Goal: Task Accomplishment & Management: Complete application form

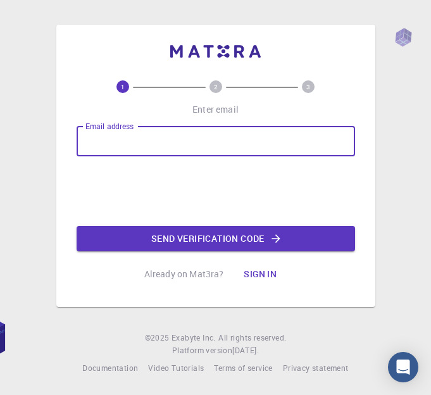
click at [152, 144] on input "Email address" at bounding box center [216, 141] width 279 height 30
type input "[EMAIL_ADDRESS][DOMAIN_NAME]"
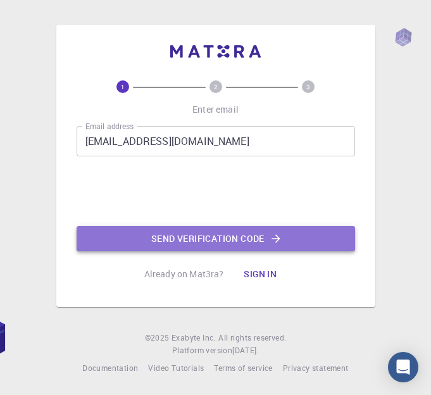
click at [199, 235] on button "Send verification code" at bounding box center [216, 238] width 279 height 25
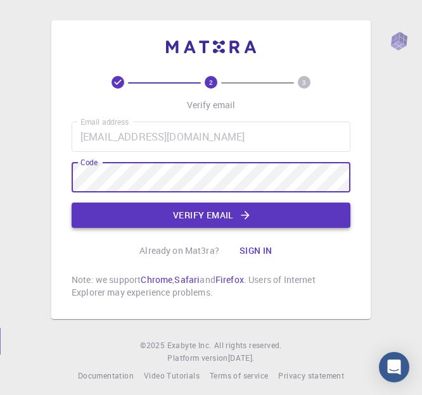
click at [206, 222] on button "Verify email" at bounding box center [211, 215] width 279 height 25
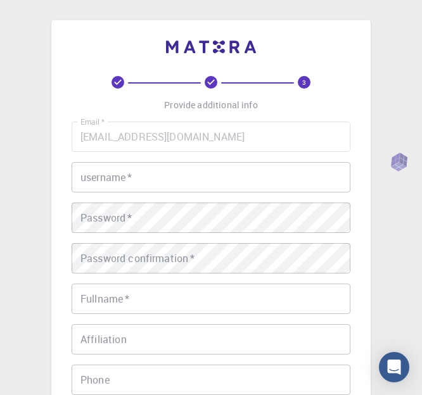
click at [137, 182] on input "username   *" at bounding box center [211, 177] width 279 height 30
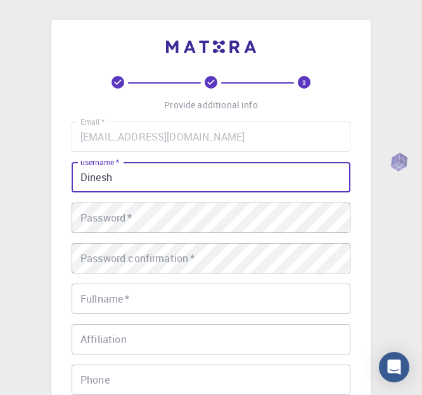
type input "Dinesh"
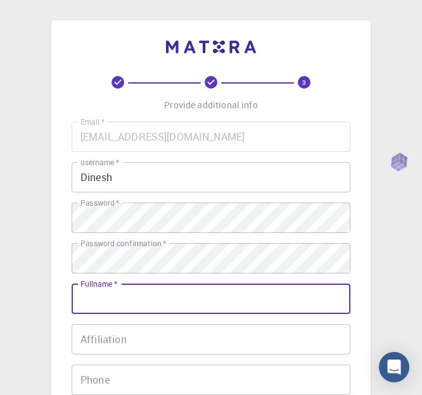
click at [148, 301] on input "Fullname   *" at bounding box center [211, 299] width 279 height 30
type input "Dinesh v"
click at [125, 336] on input "Affiliation" at bounding box center [211, 339] width 279 height 30
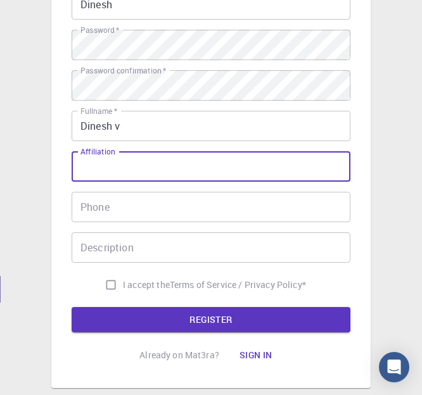
scroll to position [182, 0]
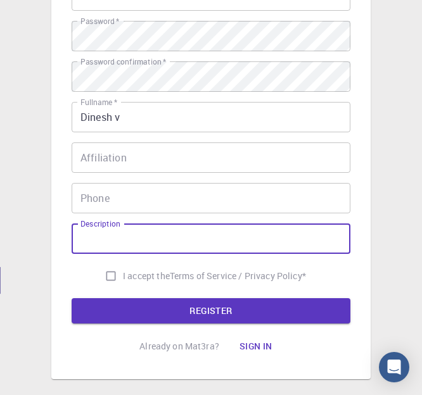
click at [124, 238] on input "Description" at bounding box center [211, 239] width 279 height 30
click at [167, 314] on button "REGISTER" at bounding box center [211, 310] width 279 height 25
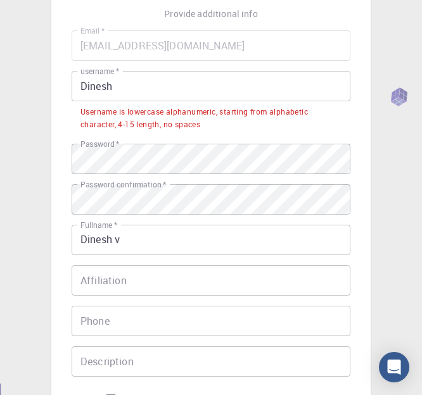
scroll to position [80, 0]
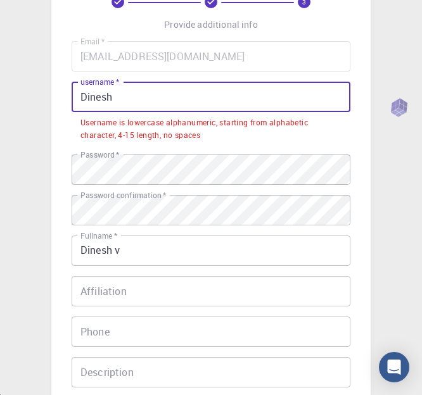
click at [131, 103] on input "Dinesh" at bounding box center [211, 97] width 279 height 30
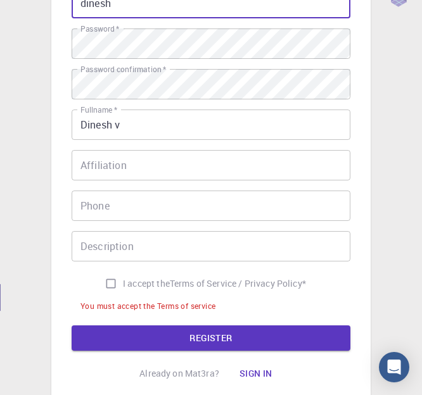
scroll to position [269, 0]
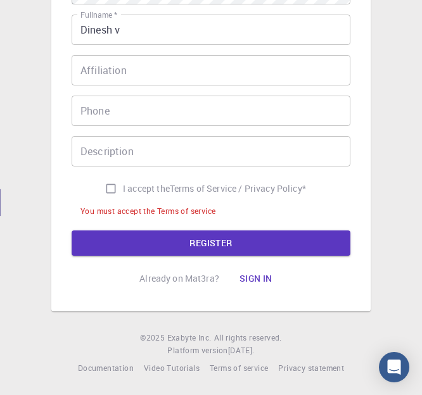
type input "dinesh"
click at [110, 187] on input "I accept the Terms of Service / Privacy Policy *" at bounding box center [111, 189] width 24 height 24
checkbox input "true"
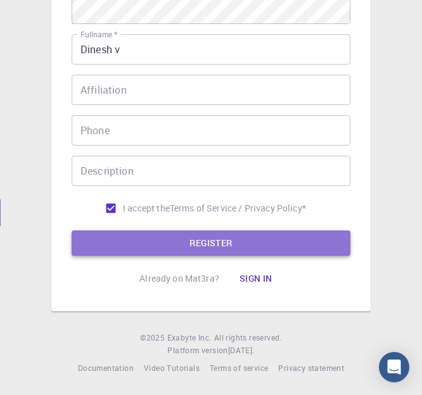
click at [168, 244] on button "REGISTER" at bounding box center [211, 243] width 279 height 25
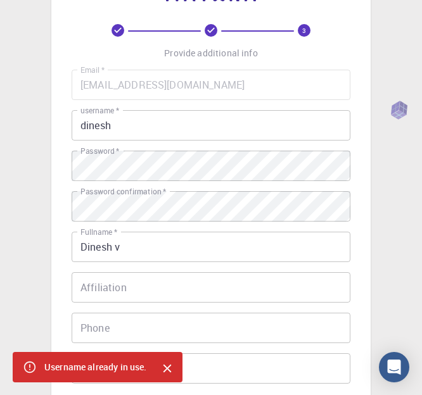
scroll to position [0, 0]
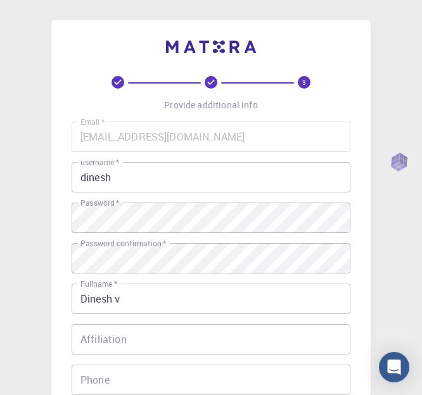
click at [130, 175] on input "dinesh" at bounding box center [211, 177] width 279 height 30
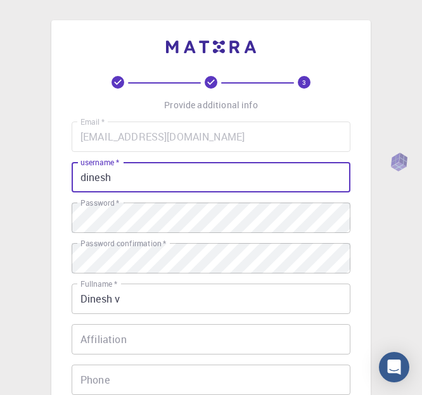
drag, startPoint x: 130, startPoint y: 175, endPoint x: 117, endPoint y: 175, distance: 13.3
click at [117, 175] on input "dinesh" at bounding box center [211, 177] width 279 height 30
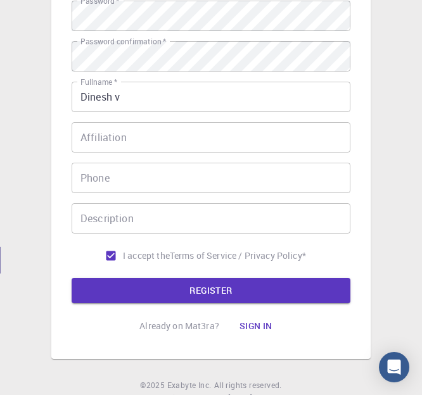
scroll to position [250, 0]
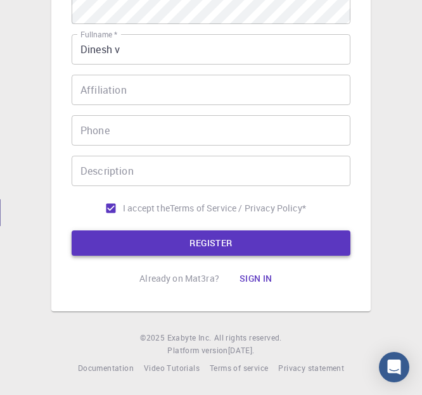
type input "dinesh29"
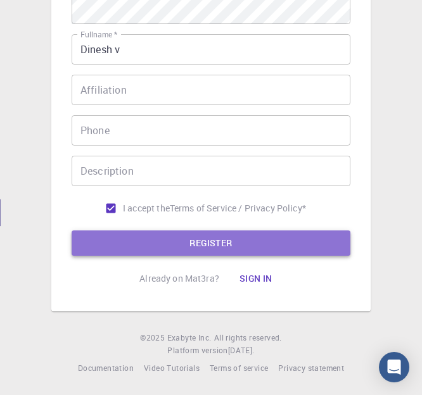
click at [179, 239] on button "REGISTER" at bounding box center [211, 243] width 279 height 25
click at [219, 238] on button "REGISTER" at bounding box center [211, 243] width 279 height 25
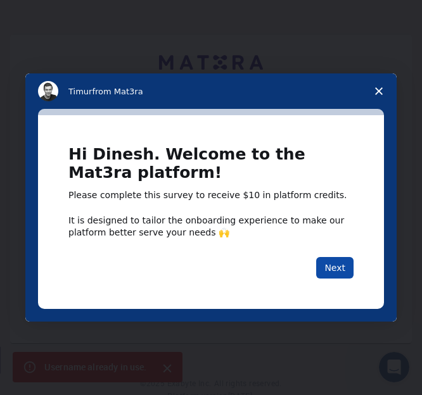
click at [325, 269] on button "Next" at bounding box center [334, 268] width 37 height 22
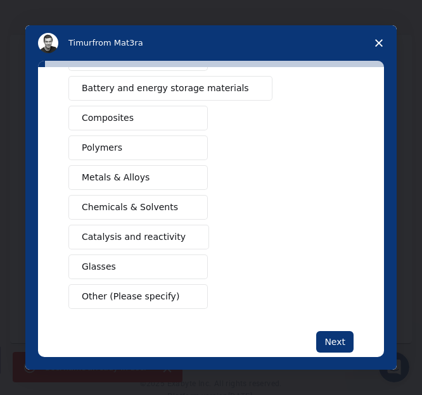
scroll to position [216, 0]
